Goal: Check status

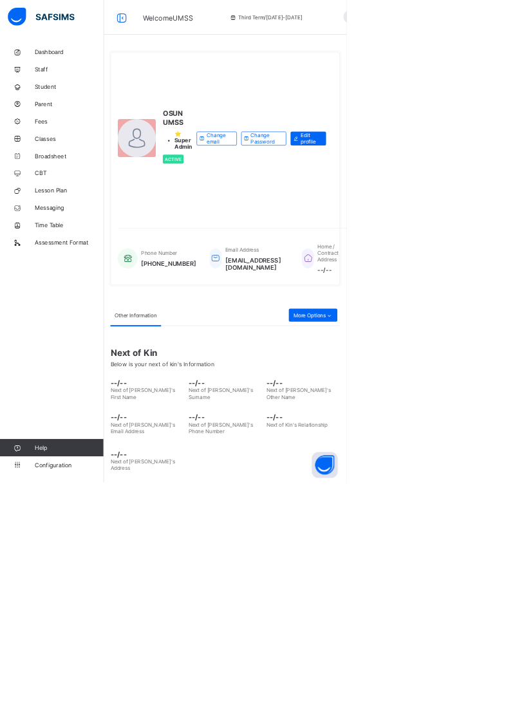
click at [88, 233] on span "Broadsheet" at bounding box center [103, 232] width 103 height 10
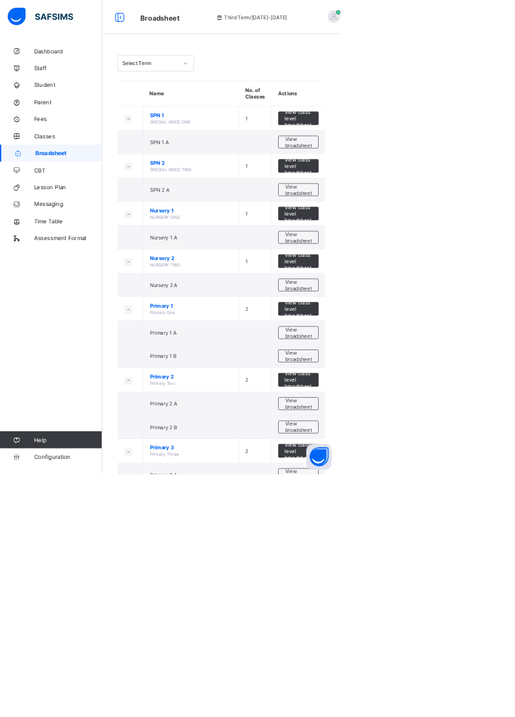
scroll to position [69, 0]
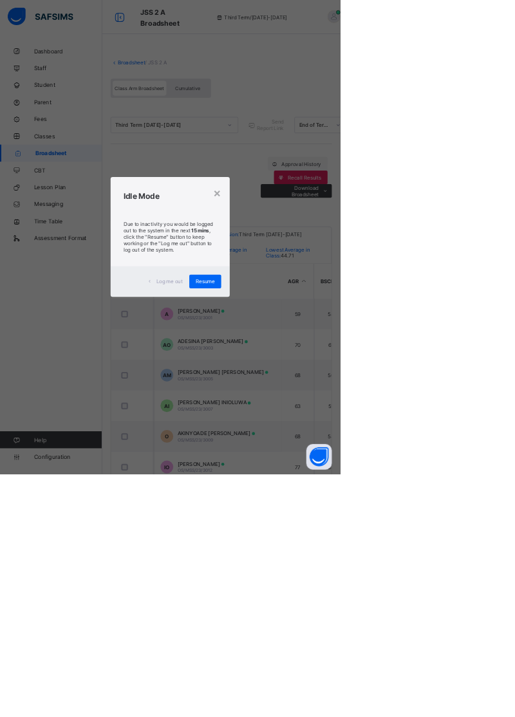
click at [325, 431] on span "Resume" at bounding box center [310, 426] width 29 height 10
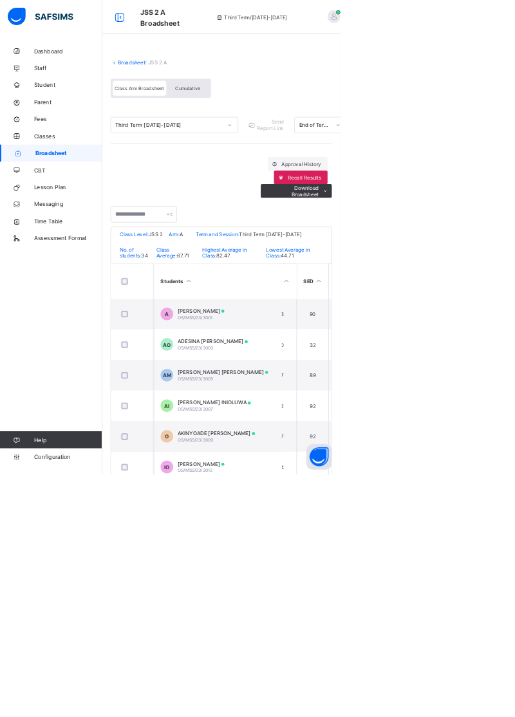
scroll to position [0, 617]
click at [304, 475] on span "[PERSON_NAME]" at bounding box center [304, 471] width 71 height 10
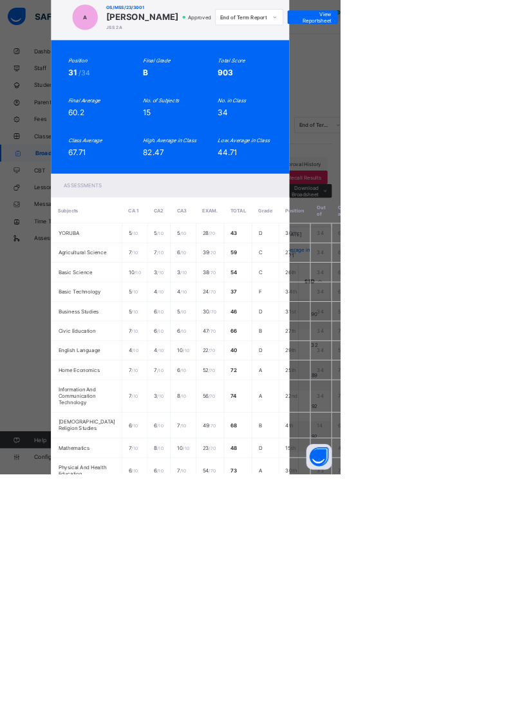
scroll to position [0, 0]
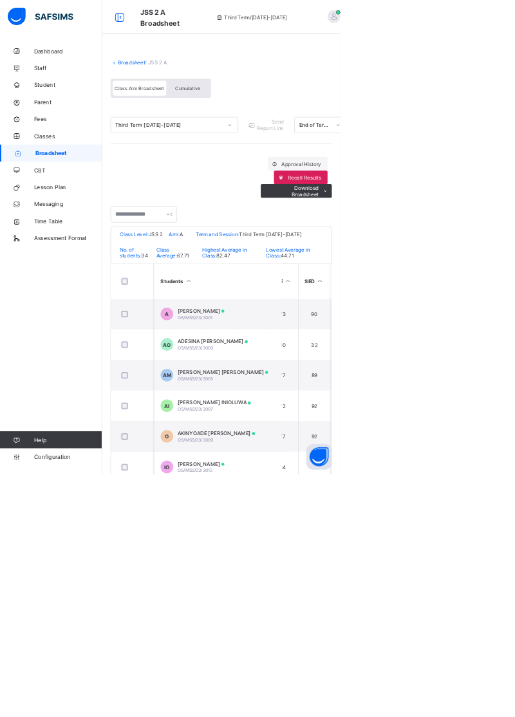
click at [341, 574] on div "[PERSON_NAME] [PERSON_NAME] OS/MSS/23/3005" at bounding box center [337, 567] width 137 height 19
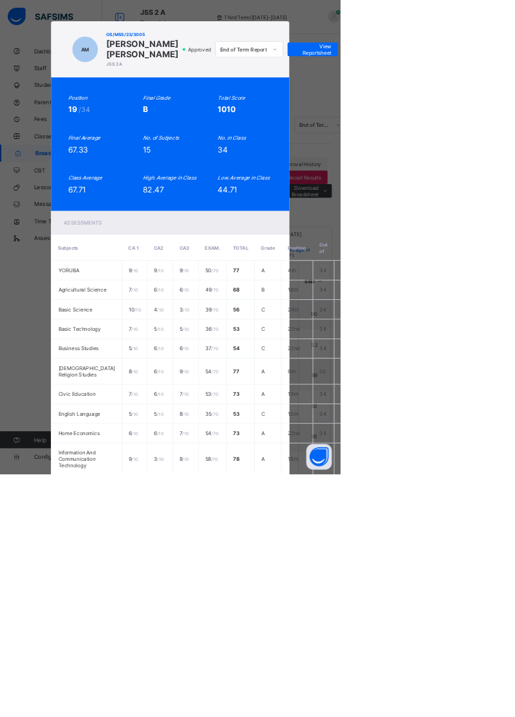
scroll to position [57, 0]
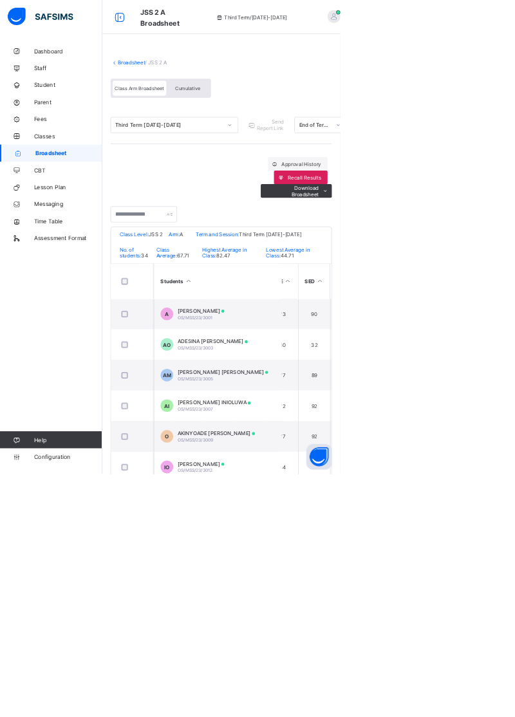
click at [332, 469] on td "A [PERSON_NAME] OS/MSS/23/3001" at bounding box center [328, 475] width 193 height 46
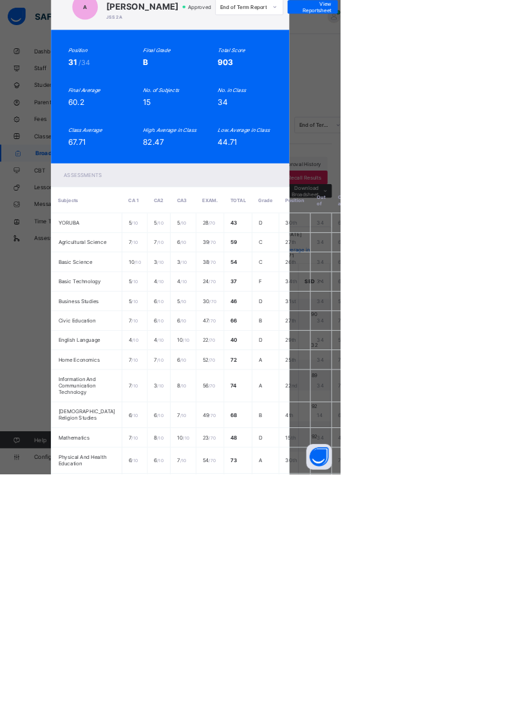
scroll to position [41, 0]
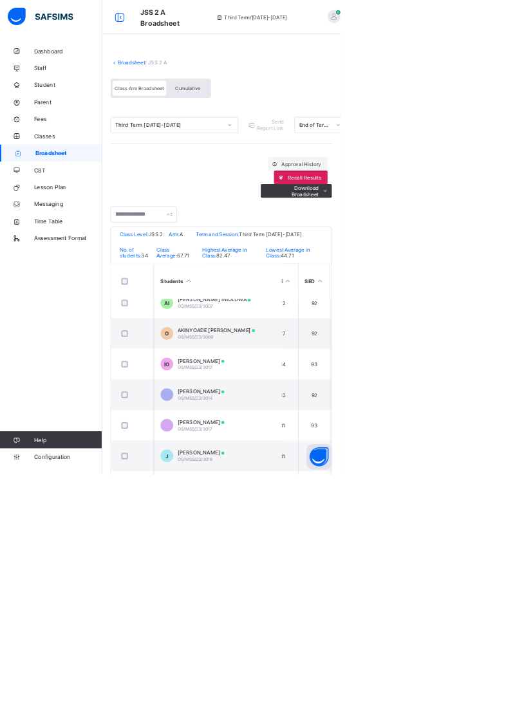
scroll to position [158, 617]
click at [348, 536] on td "IO [PERSON_NAME] OS/MSS/23/3012" at bounding box center [328, 548] width 193 height 46
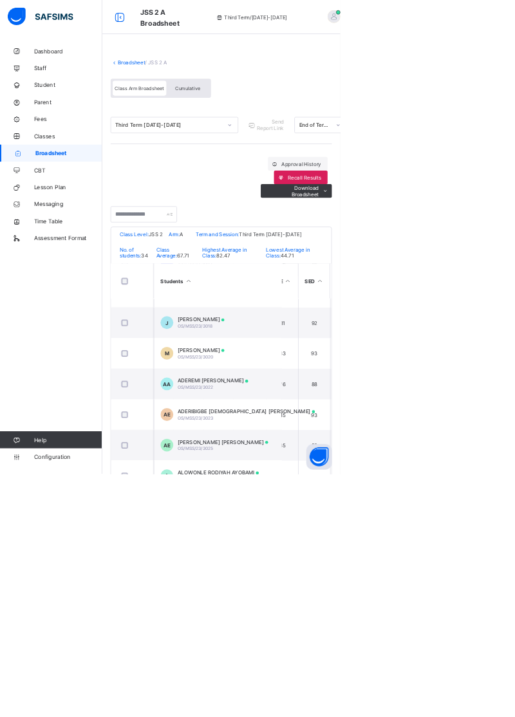
scroll to position [364, 617]
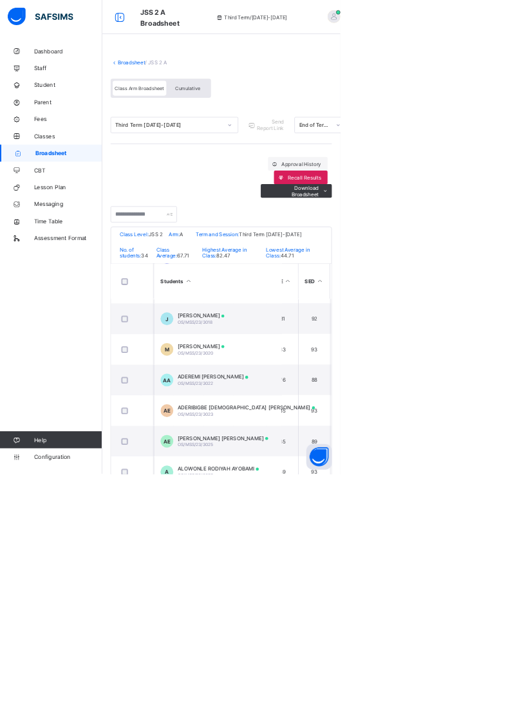
click at [369, 575] on span "ADEREMI [PERSON_NAME]" at bounding box center [322, 570] width 107 height 10
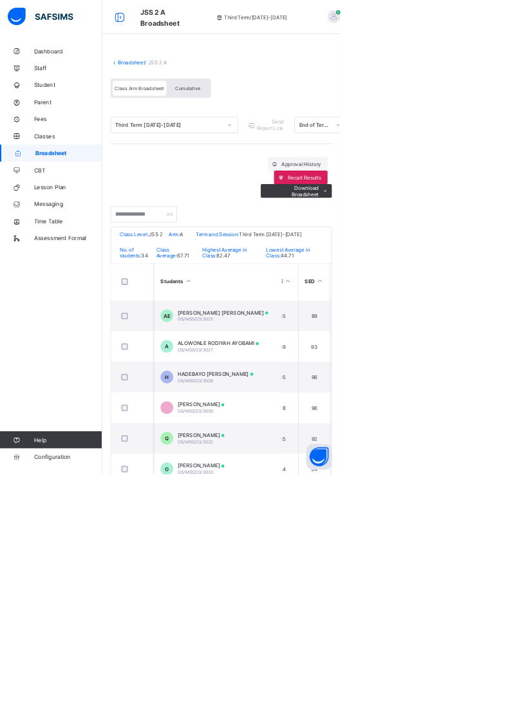
scroll to position [556, 617]
click at [355, 569] on span "HADEBAYO [PERSON_NAME]" at bounding box center [326, 564] width 115 height 10
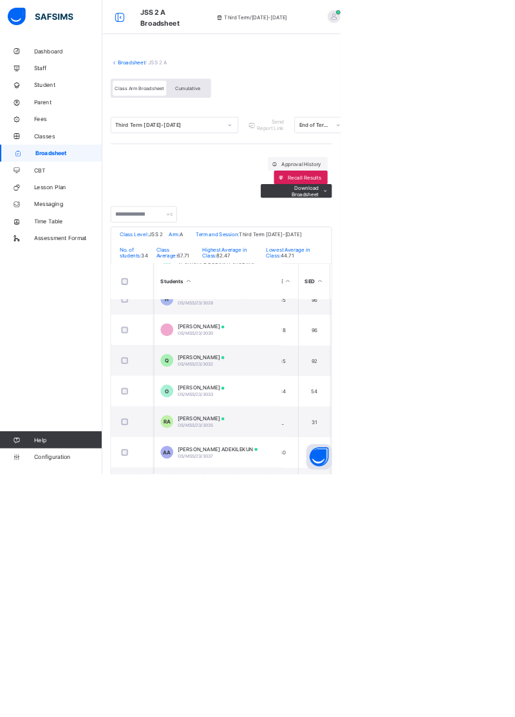
scroll to position [705, 617]
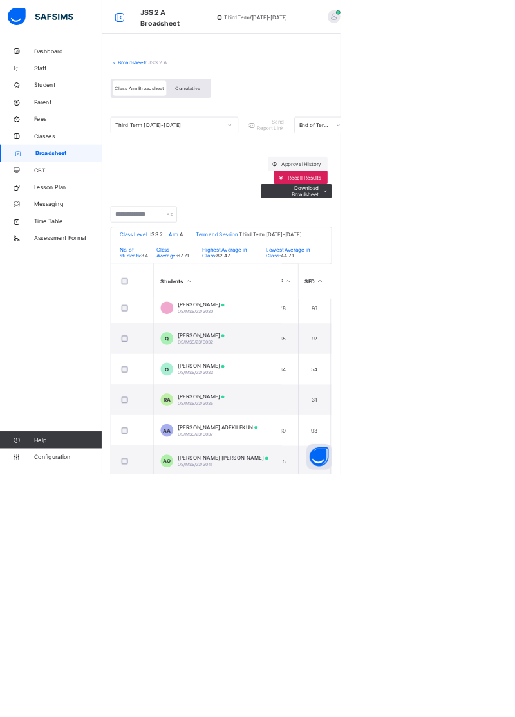
click at [341, 563] on td "O [PERSON_NAME] OS/MSS/23/3033" at bounding box center [328, 559] width 193 height 46
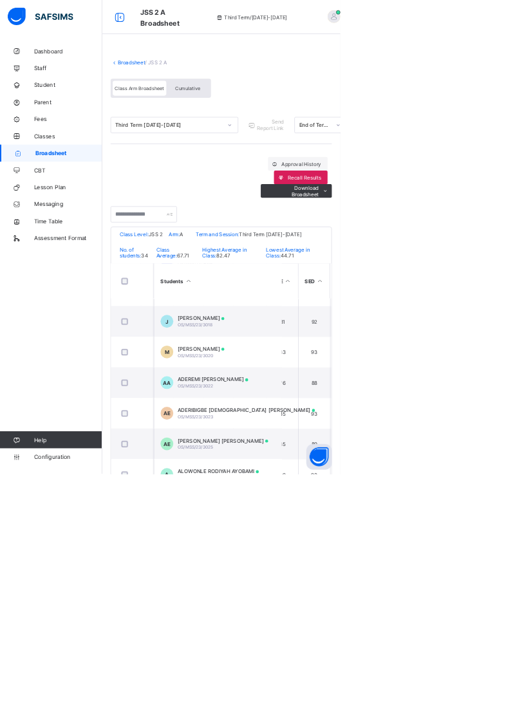
scroll to position [0, 617]
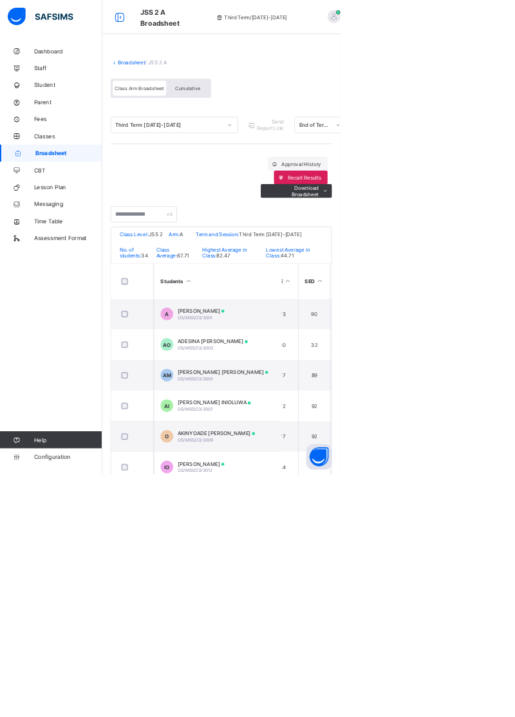
click at [353, 479] on td "A [PERSON_NAME] OS/MSS/23/3001" at bounding box center [328, 475] width 193 height 46
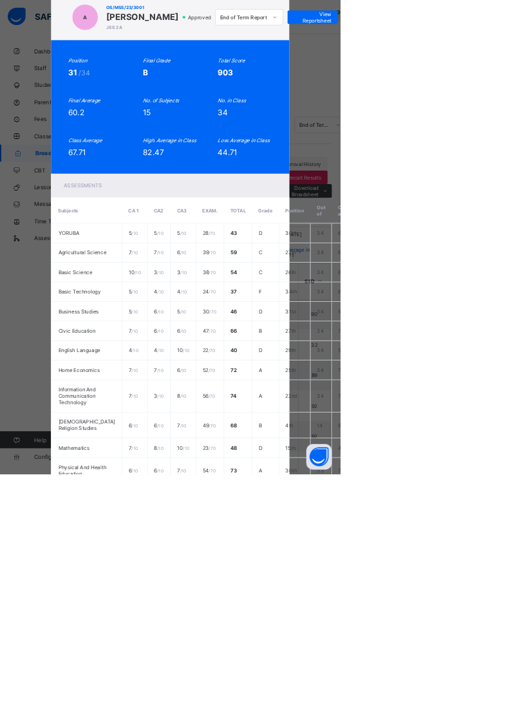
click at [502, 30] on span "View Reportsheet" at bounding box center [473, 25] width 57 height 19
